Goal: Transaction & Acquisition: Purchase product/service

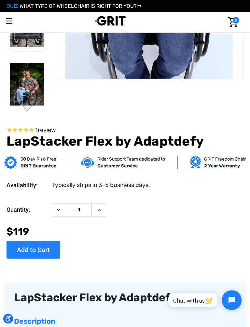
scroll to position [112, 0]
click at [34, 253] on input "Add to Cart" at bounding box center [34, 250] width 54 height 18
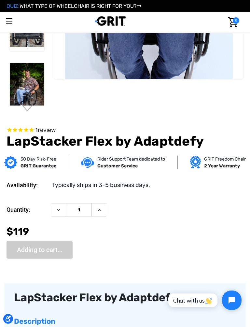
type input "Add to Cart"
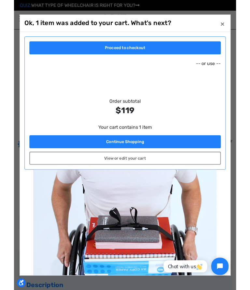
scroll to position [0, 0]
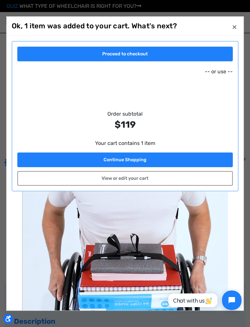
click at [61, 58] on link "Proceed to checkout" at bounding box center [124, 54] width 215 height 15
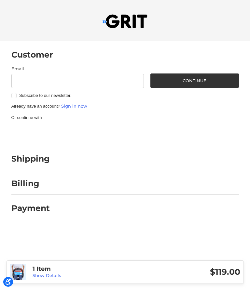
click at [30, 162] on h2 "Shipping" at bounding box center [30, 159] width 38 height 10
click at [30, 181] on h2 "Billing" at bounding box center [30, 184] width 38 height 10
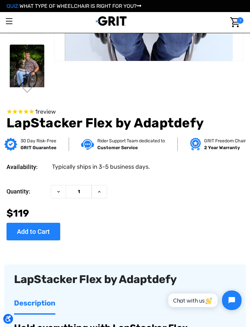
click at [236, 27] on img "Cart with 1 items" at bounding box center [234, 22] width 9 height 10
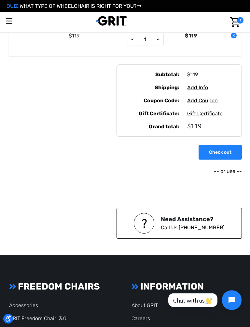
scroll to position [102, 0]
click at [216, 152] on link "Check out" at bounding box center [220, 152] width 43 height 15
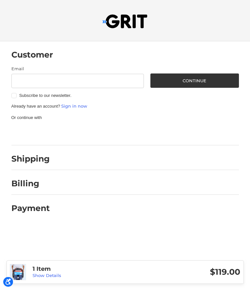
click at [21, 81] on input "Email" at bounding box center [77, 81] width 133 height 15
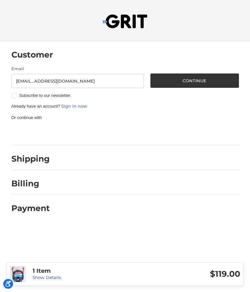
type input "[EMAIL_ADDRESS][DOMAIN_NAME]"
click at [176, 77] on button "Continue" at bounding box center [194, 81] width 89 height 14
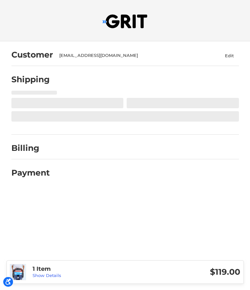
select select "US"
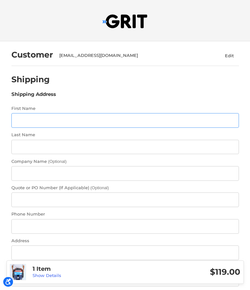
click at [19, 119] on input "First Name" at bounding box center [125, 120] width 228 height 15
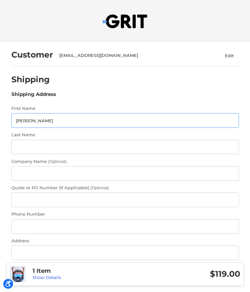
type input "Diane"
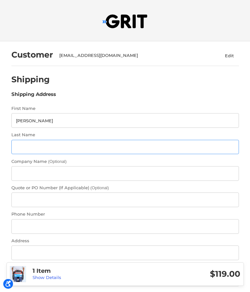
click at [19, 152] on input "Last Name" at bounding box center [125, 147] width 228 height 15
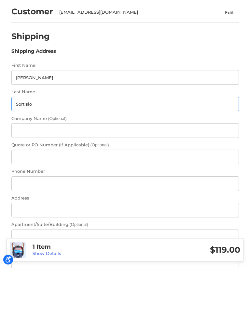
type input "Sortisio"
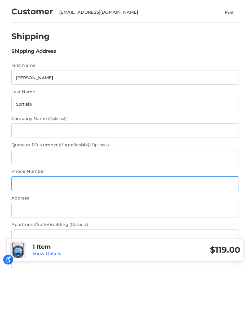
click at [20, 219] on input "Phone Number" at bounding box center [125, 226] width 228 height 15
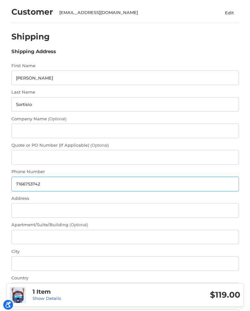
scroll to position [46, 0]
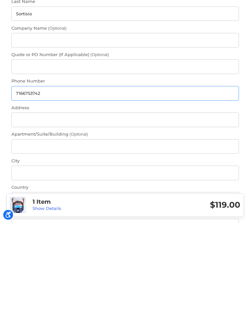
type input "7166753742"
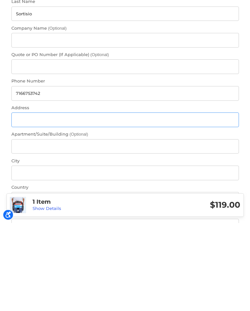
click at [19, 200] on input "Address" at bounding box center [125, 207] width 228 height 15
type input "115 Sunrise Terrace"
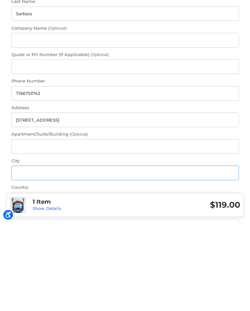
click at [23, 253] on input "City" at bounding box center [125, 260] width 228 height 15
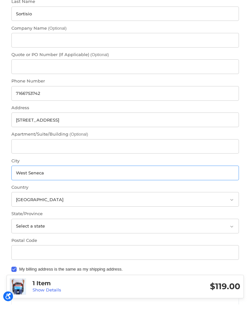
scroll to position [127, 0]
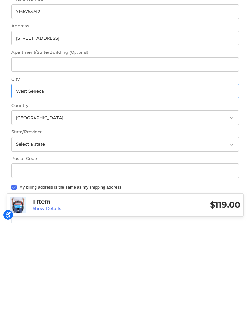
type input "West Seneca"
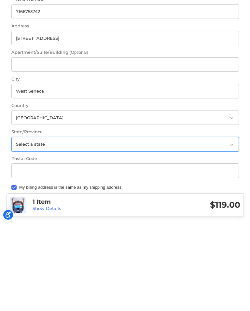
click at [29, 225] on select "Select a state Alabama Alaska American Samoa Arizona Arkansas Armed Forces Amer…" at bounding box center [125, 232] width 228 height 15
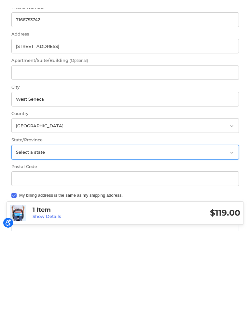
scroll to position [215, 0]
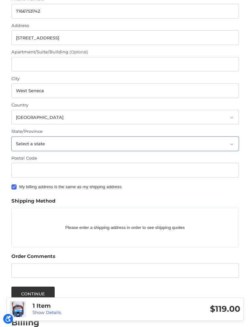
select select "NY"
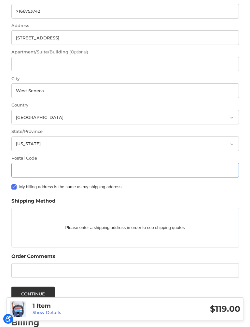
click at [24, 169] on input "Postal Code" at bounding box center [125, 170] width 228 height 15
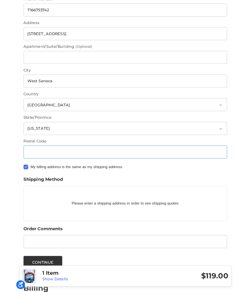
scroll to position [215, 0]
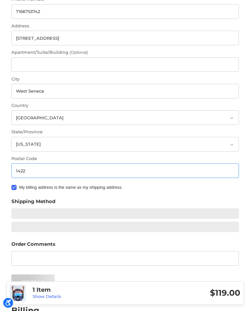
type input "14224"
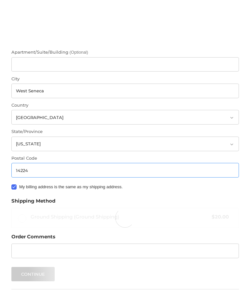
scroll to position [267, 0]
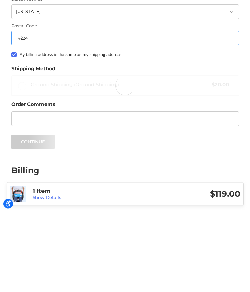
radio input "true"
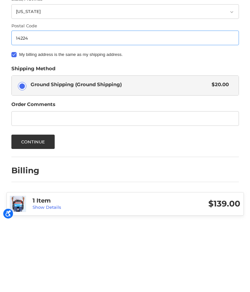
scroll to position [292, 0]
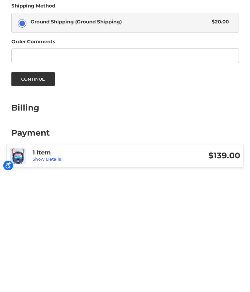
type input "14224"
click at [23, 221] on h2 "Billing" at bounding box center [30, 226] width 38 height 10
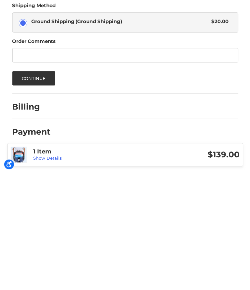
scroll to position [294, 0]
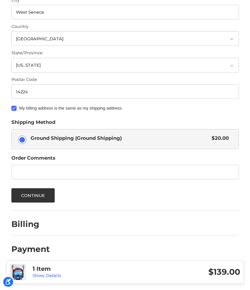
click at [26, 228] on div "Billing" at bounding box center [30, 224] width 38 height 11
click at [31, 194] on button "Continue" at bounding box center [33, 195] width 44 height 14
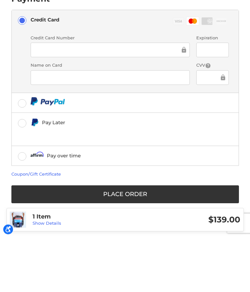
scroll to position [127, 0]
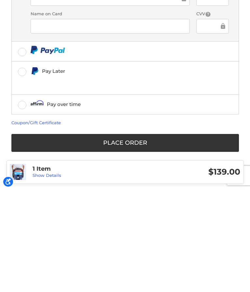
click at [157, 236] on button "Place Order" at bounding box center [125, 245] width 228 height 18
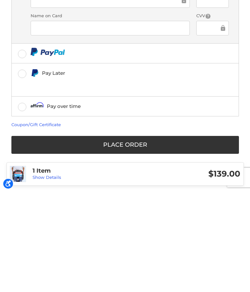
click at [171, 236] on button "Place Order" at bounding box center [125, 245] width 228 height 18
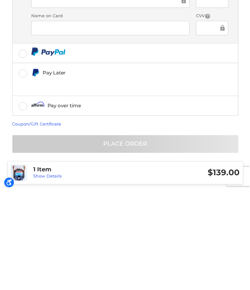
scroll to position [129, 0]
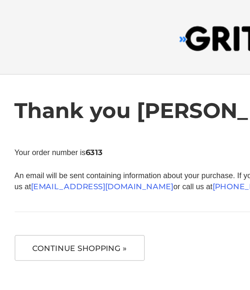
click at [63, 141] on button "Continue Shopping »" at bounding box center [47, 137] width 72 height 14
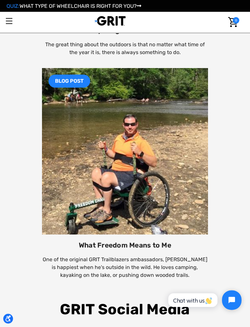
scroll to position [1373, 0]
